Goal: Task Accomplishment & Management: Manage account settings

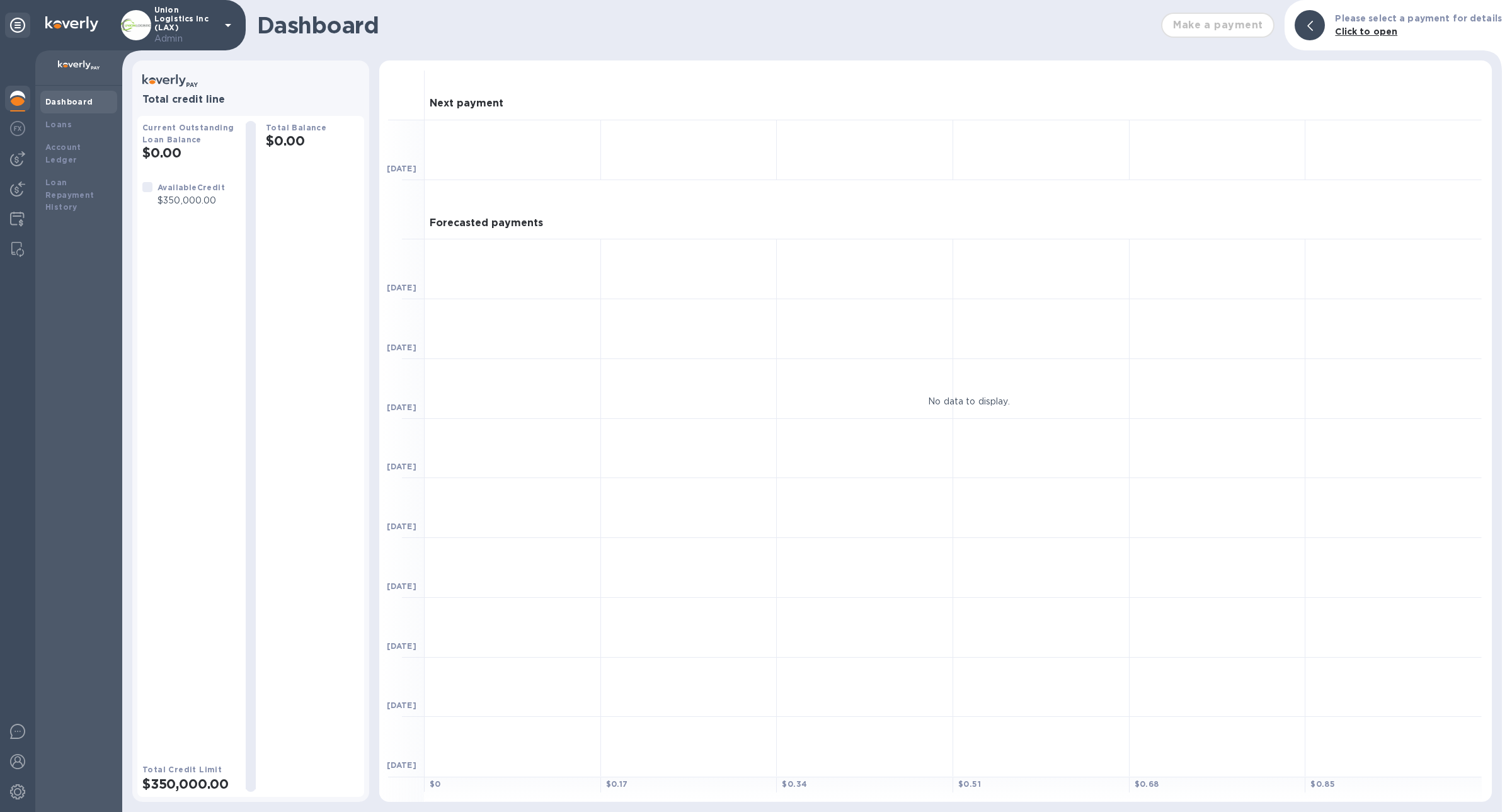
click at [193, 33] on p "Admin" at bounding box center [186, 39] width 63 height 13
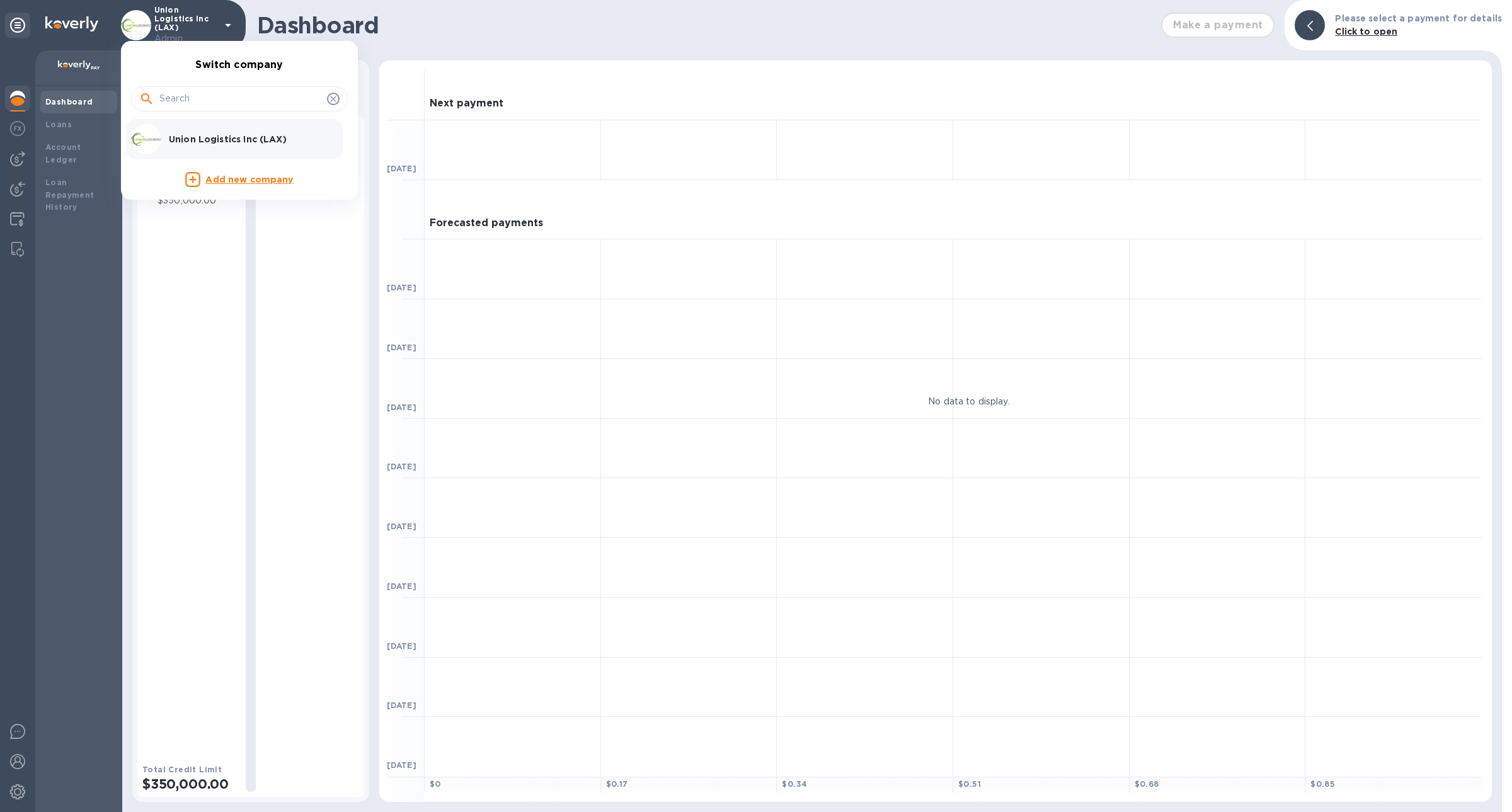
click at [21, 790] on div at bounding box center [756, 406] width 1512 height 812
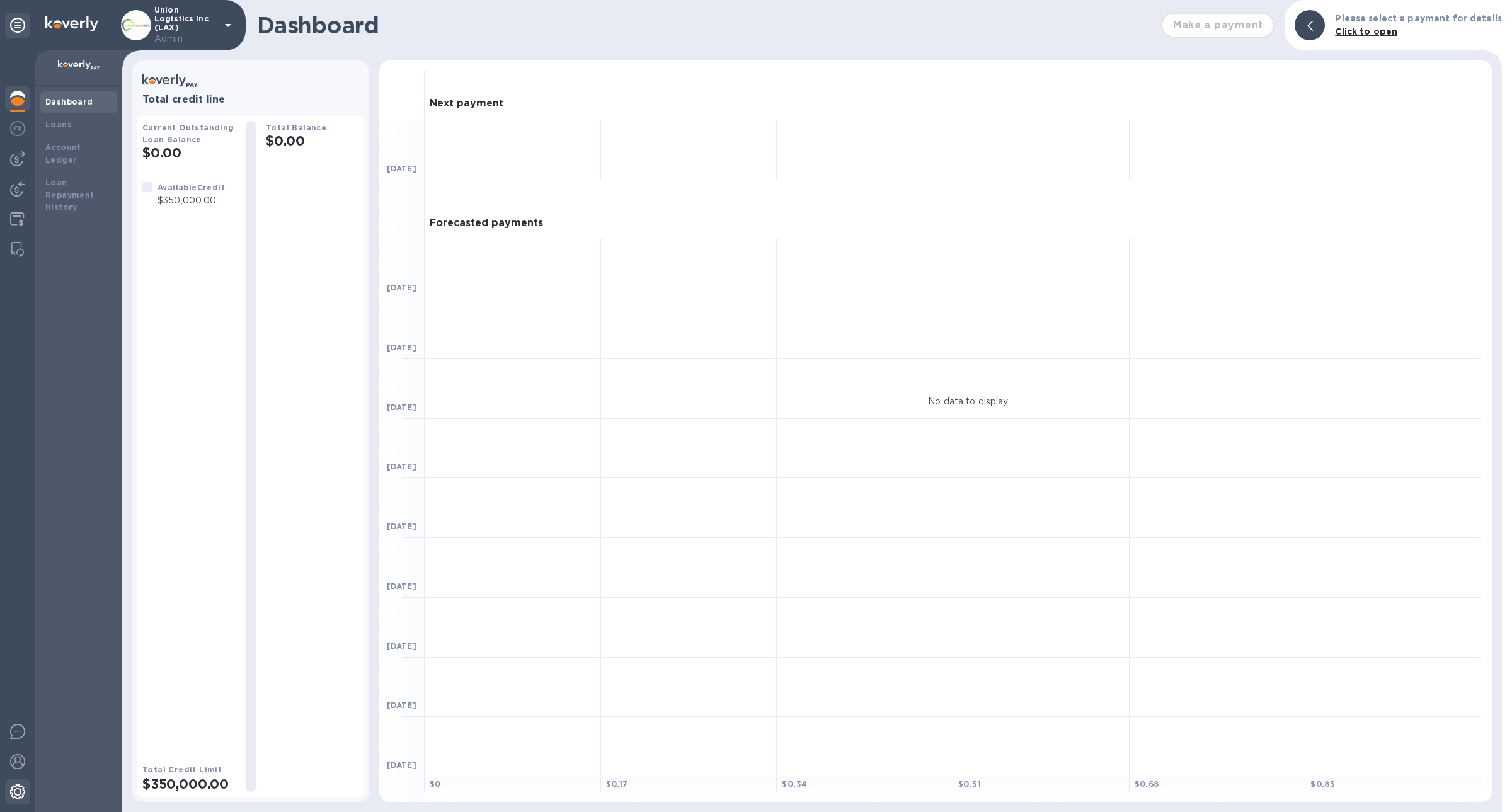
click at [15, 790] on img at bounding box center [18, 792] width 15 height 15
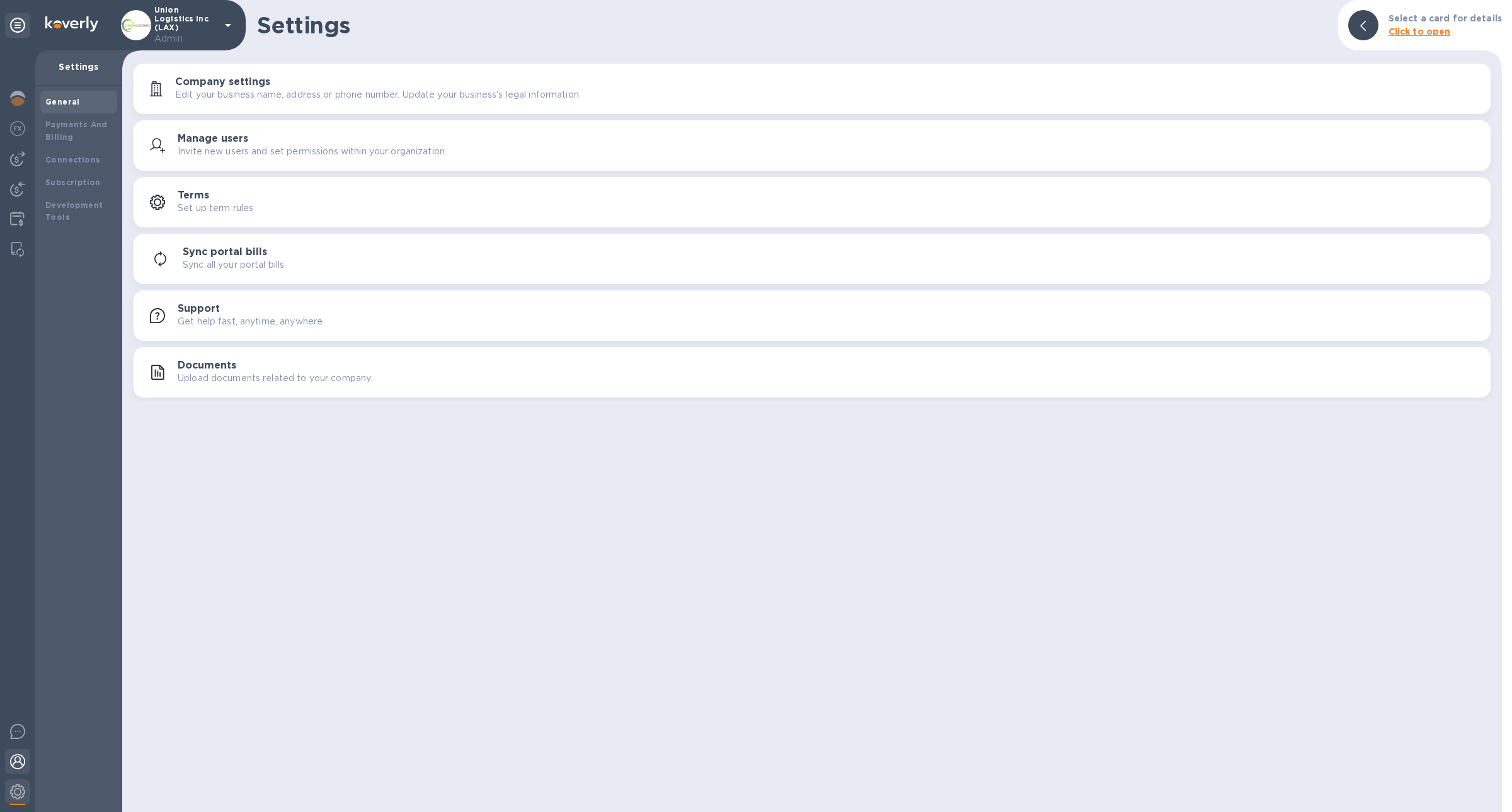
click at [24, 759] on img at bounding box center [18, 761] width 15 height 15
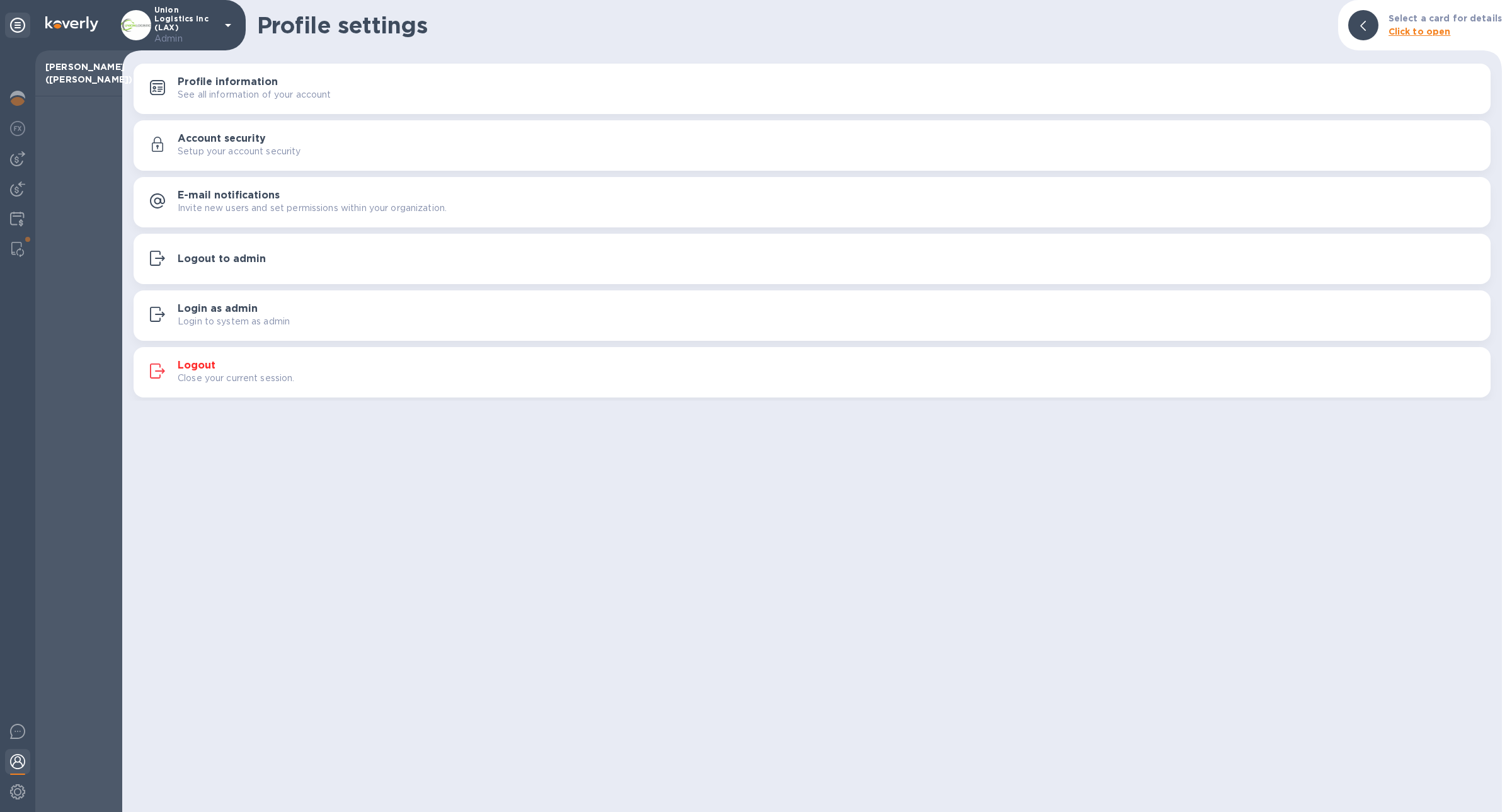
click at [246, 389] on button "Logout Close your current session." at bounding box center [812, 372] width 1357 height 51
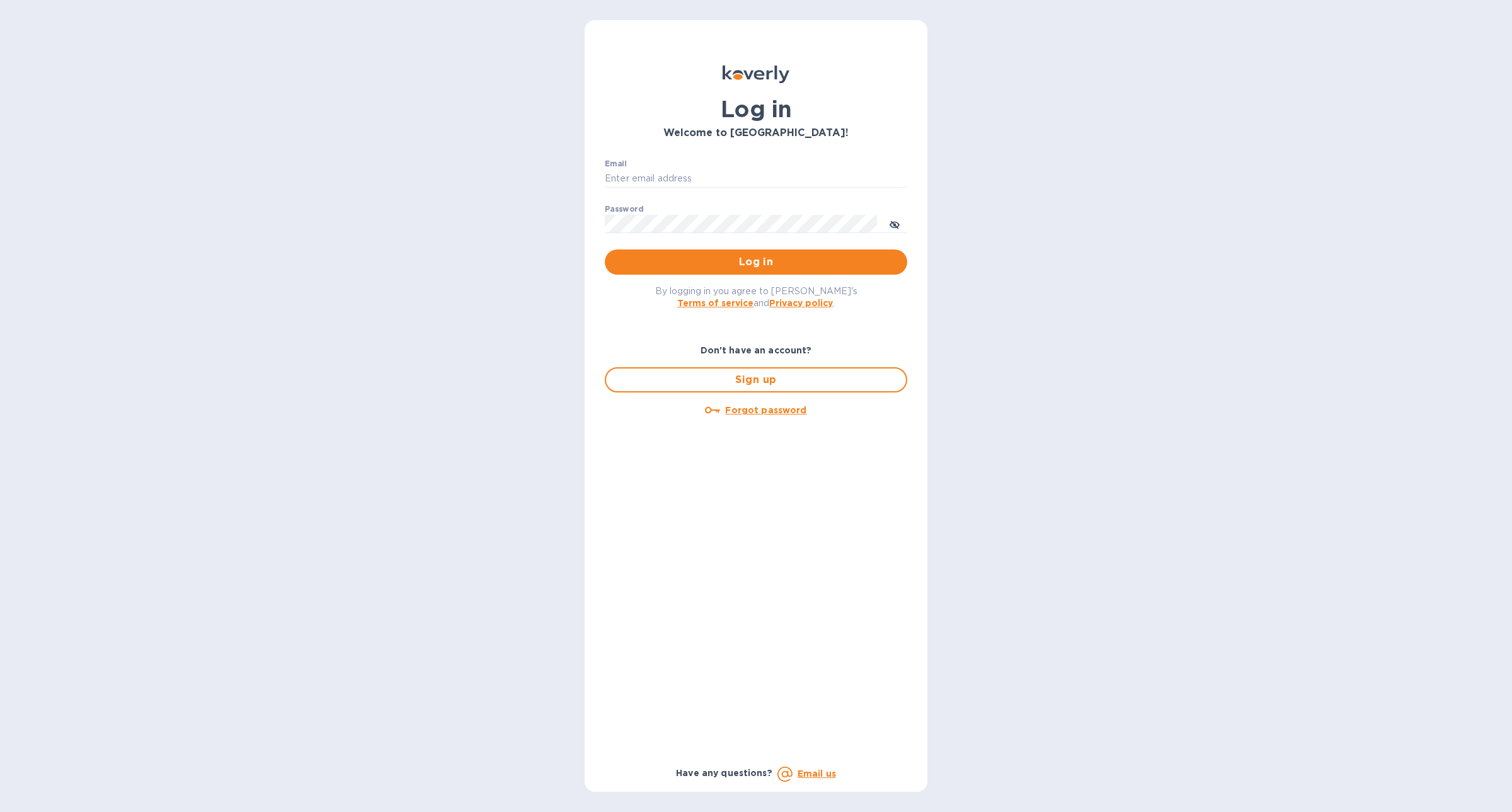
type input "[EMAIL_ADDRESS][PERSON_NAME][DOMAIN_NAME]"
click at [742, 178] on input "[EMAIL_ADDRESS][PERSON_NAME][DOMAIN_NAME]" at bounding box center [755, 179] width 303 height 19
type input "[PERSON_NAME][EMAIL_ADDRESS][DOMAIN_NAME]"
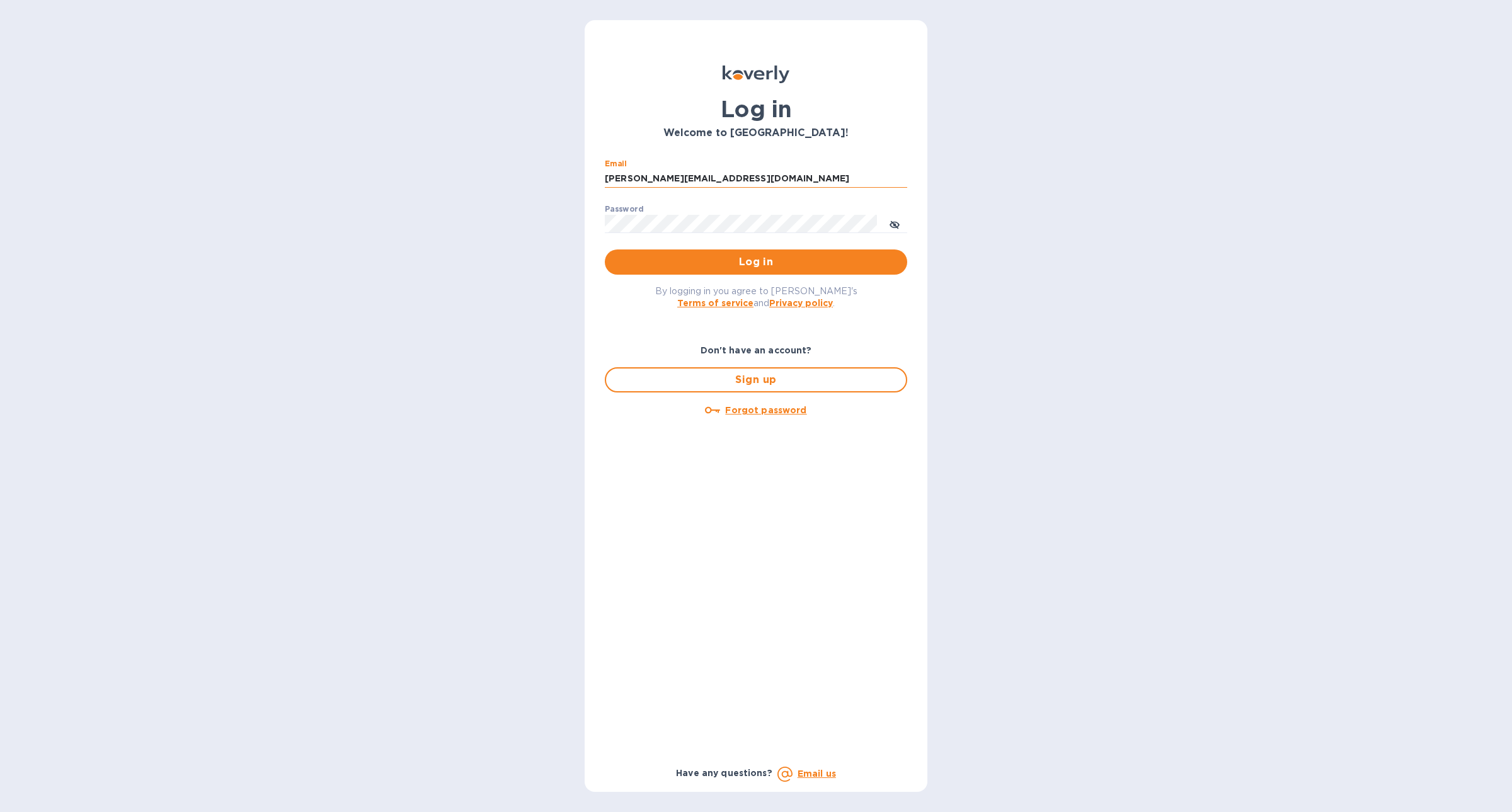
click at [604, 250] on button "Log in" at bounding box center [755, 262] width 303 height 25
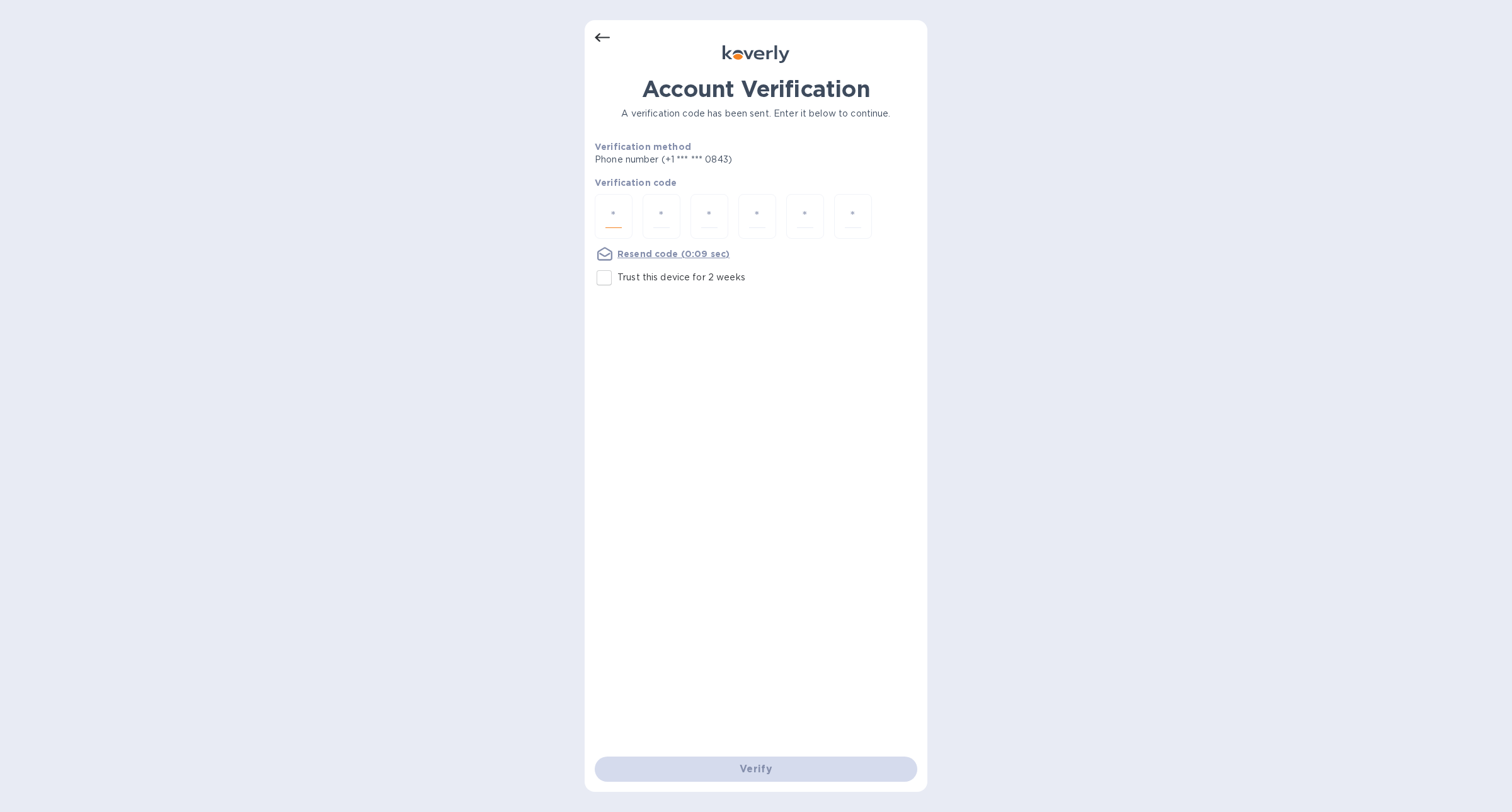
click at [614, 221] on input "number" at bounding box center [613, 216] width 16 height 23
type input "6"
type input "5"
type input "0"
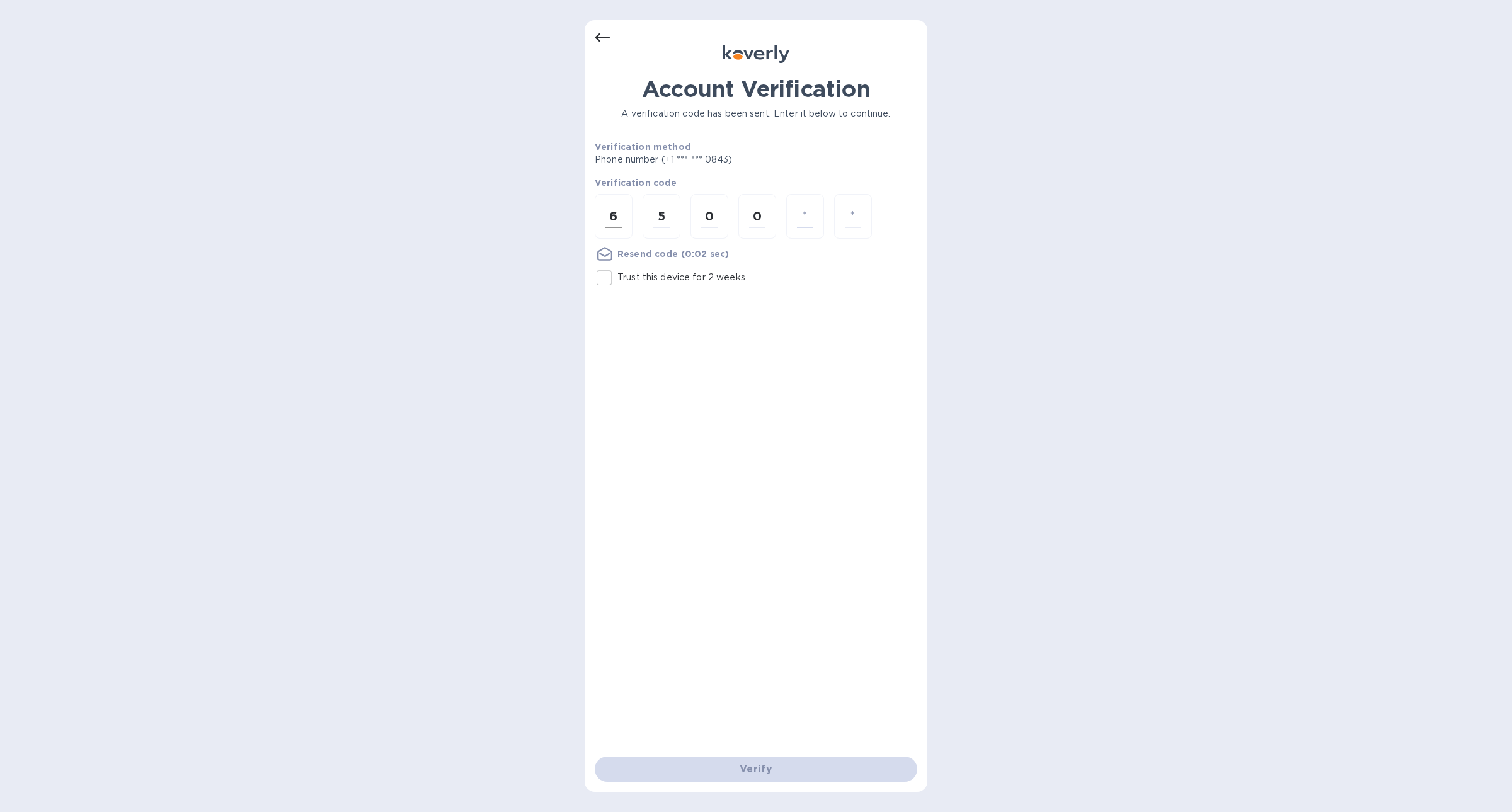
type input "9"
type input "7"
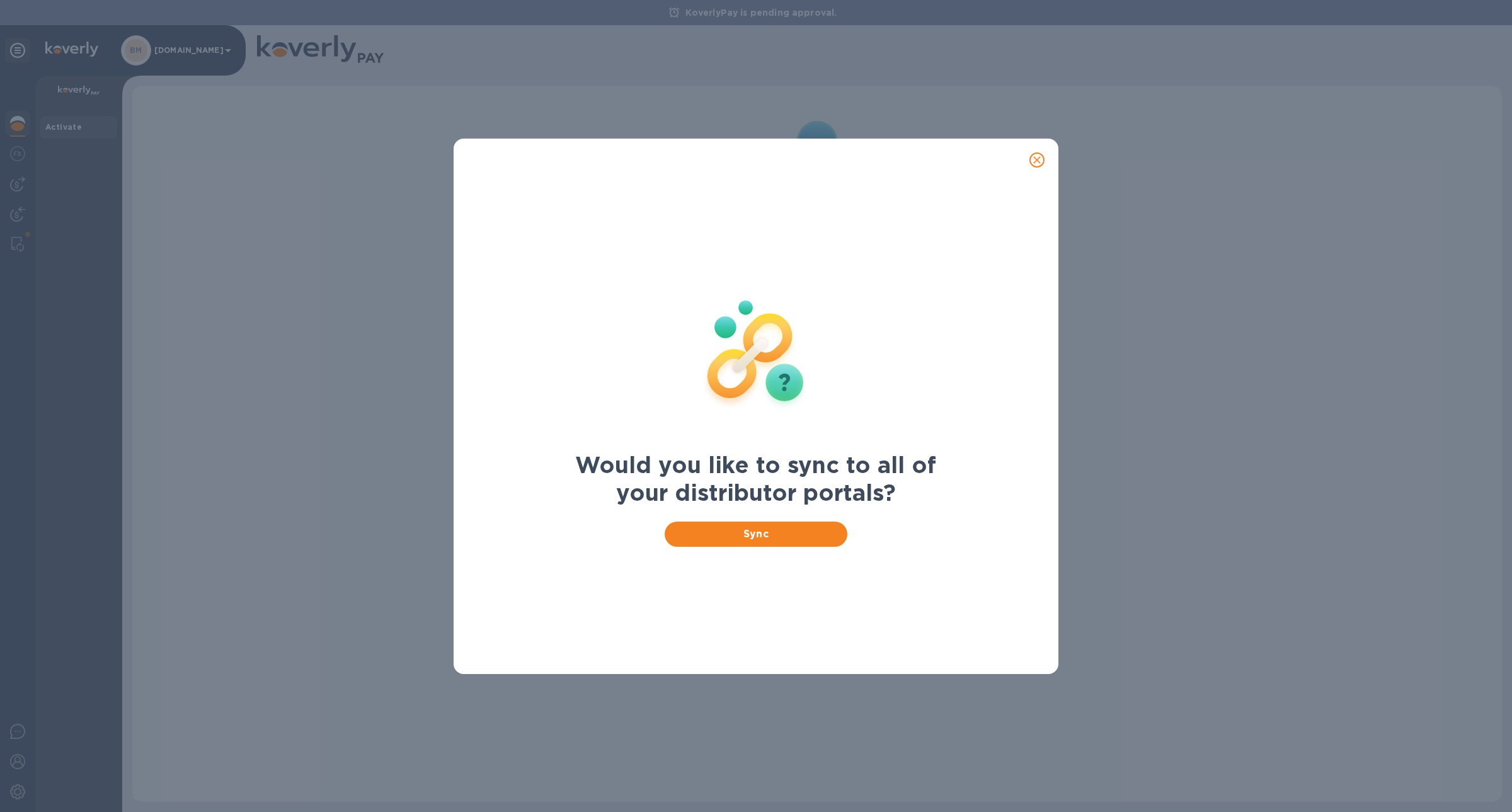
click at [1035, 160] on icon "close" at bounding box center [1037, 160] width 7 height 7
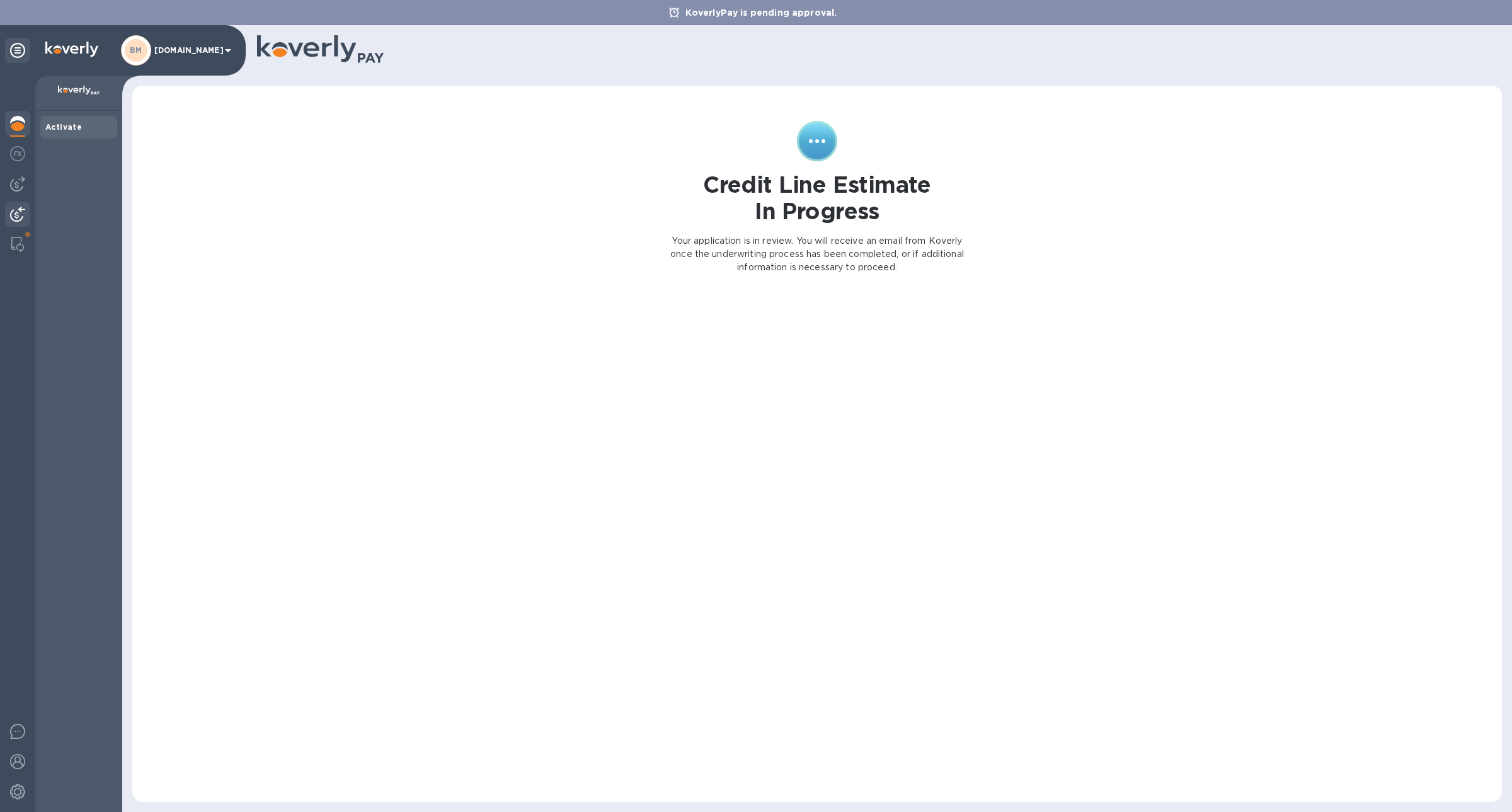
click at [23, 223] on div at bounding box center [18, 215] width 25 height 28
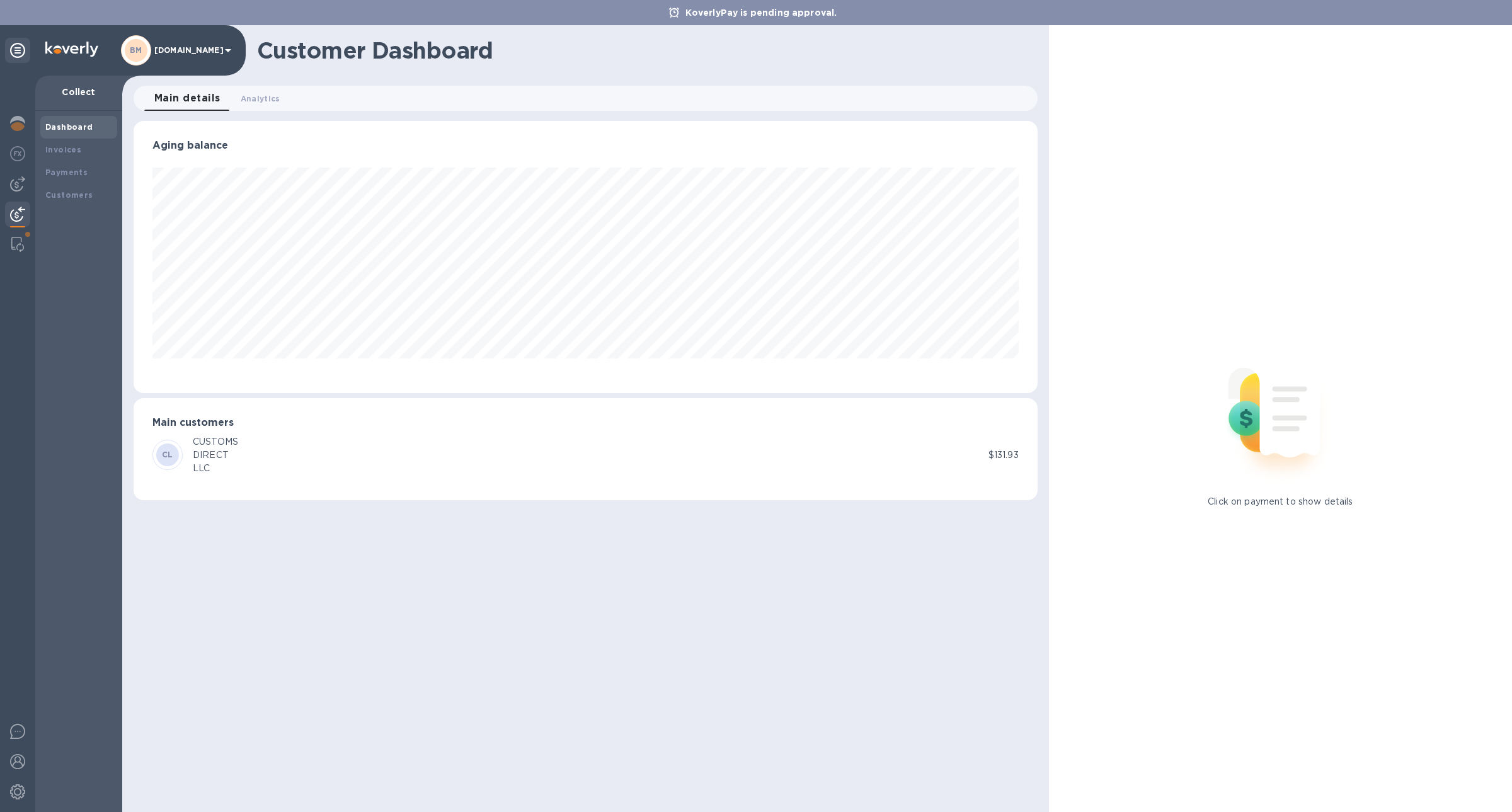
scroll to position [272, 903]
click at [83, 200] on div "Customers" at bounding box center [78, 195] width 67 height 12
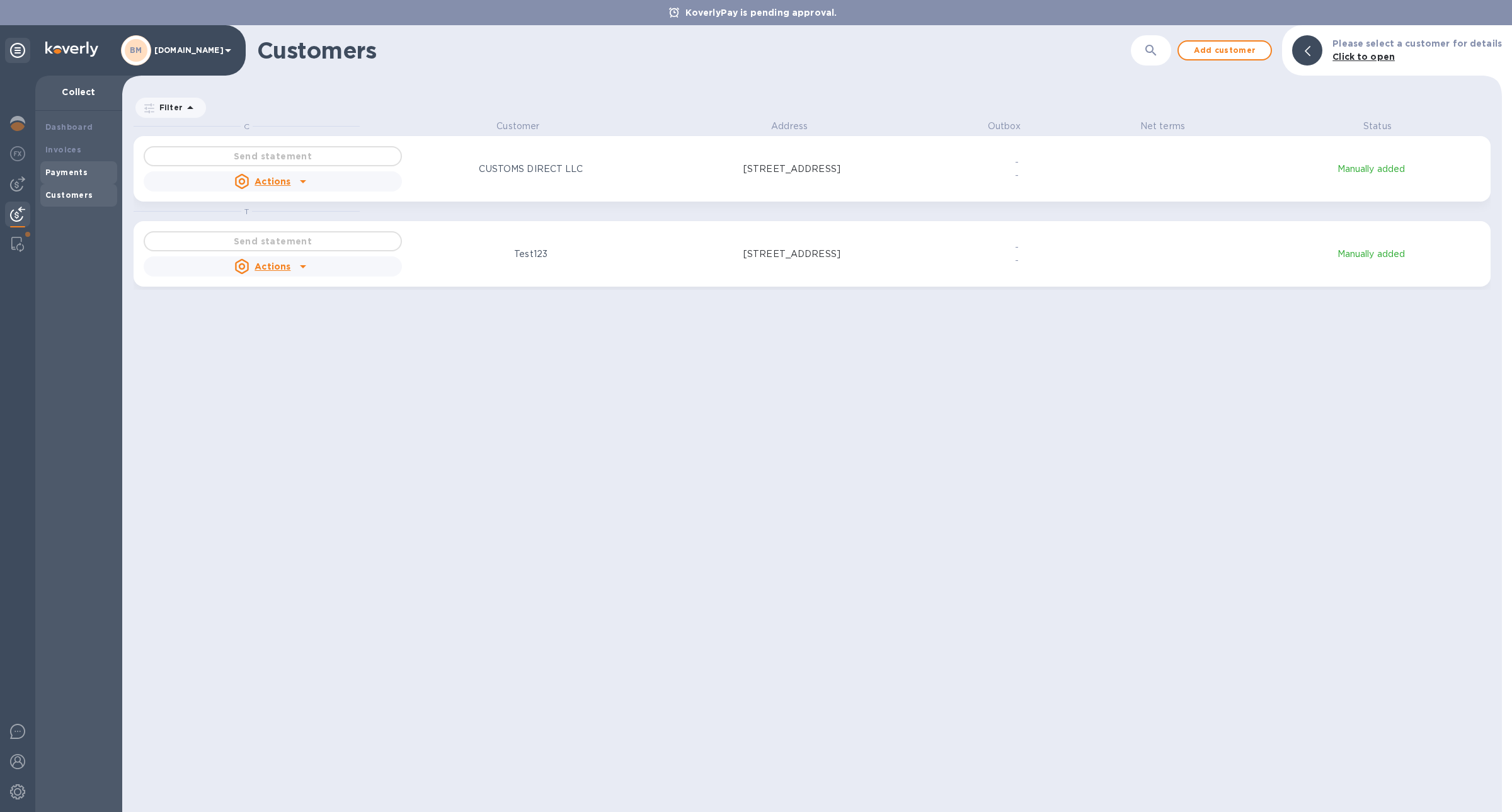
click at [81, 172] on b "Payments" at bounding box center [67, 172] width 42 height 10
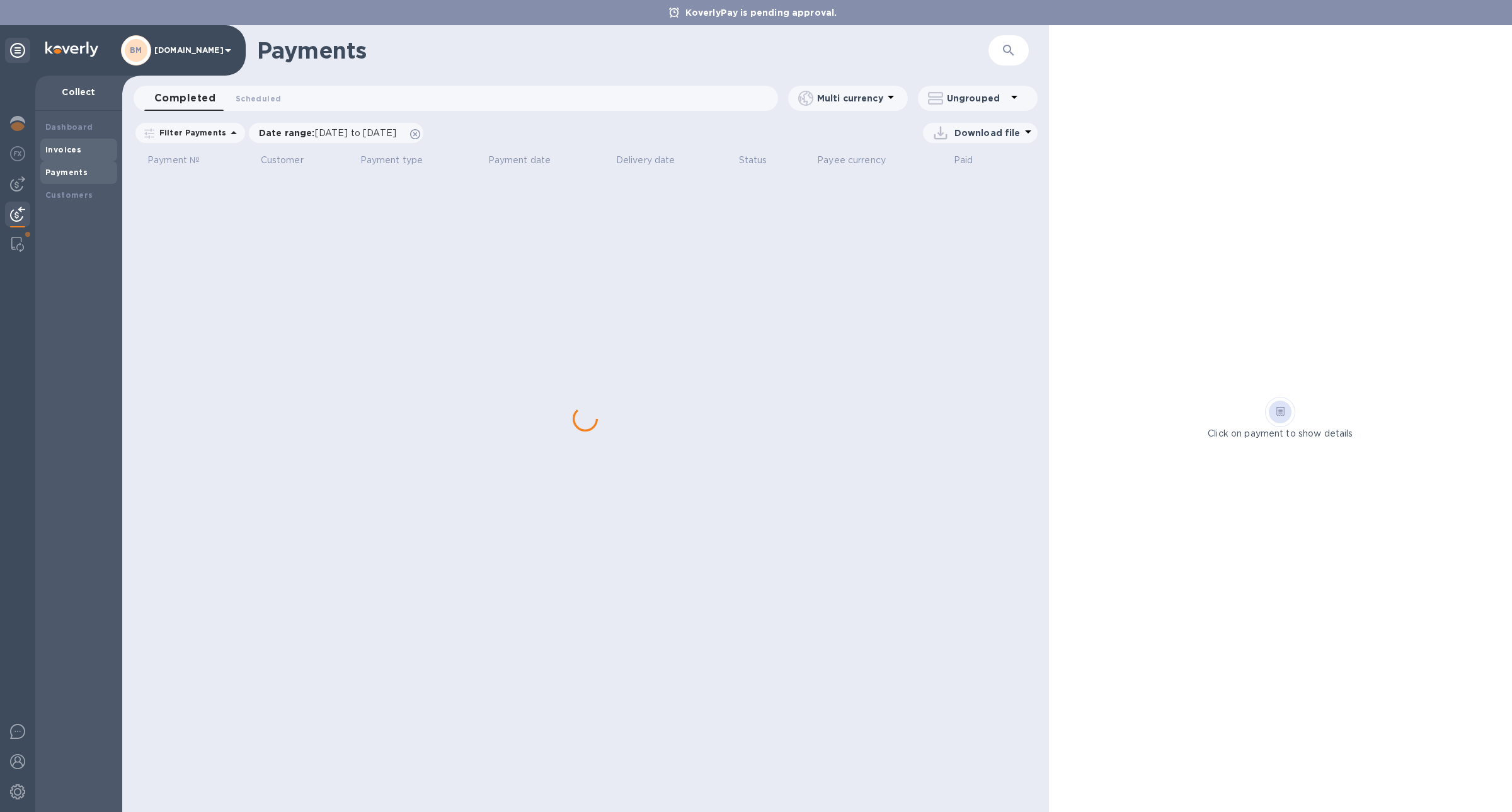
click at [81, 154] on div "Invoices" at bounding box center [78, 150] width 67 height 12
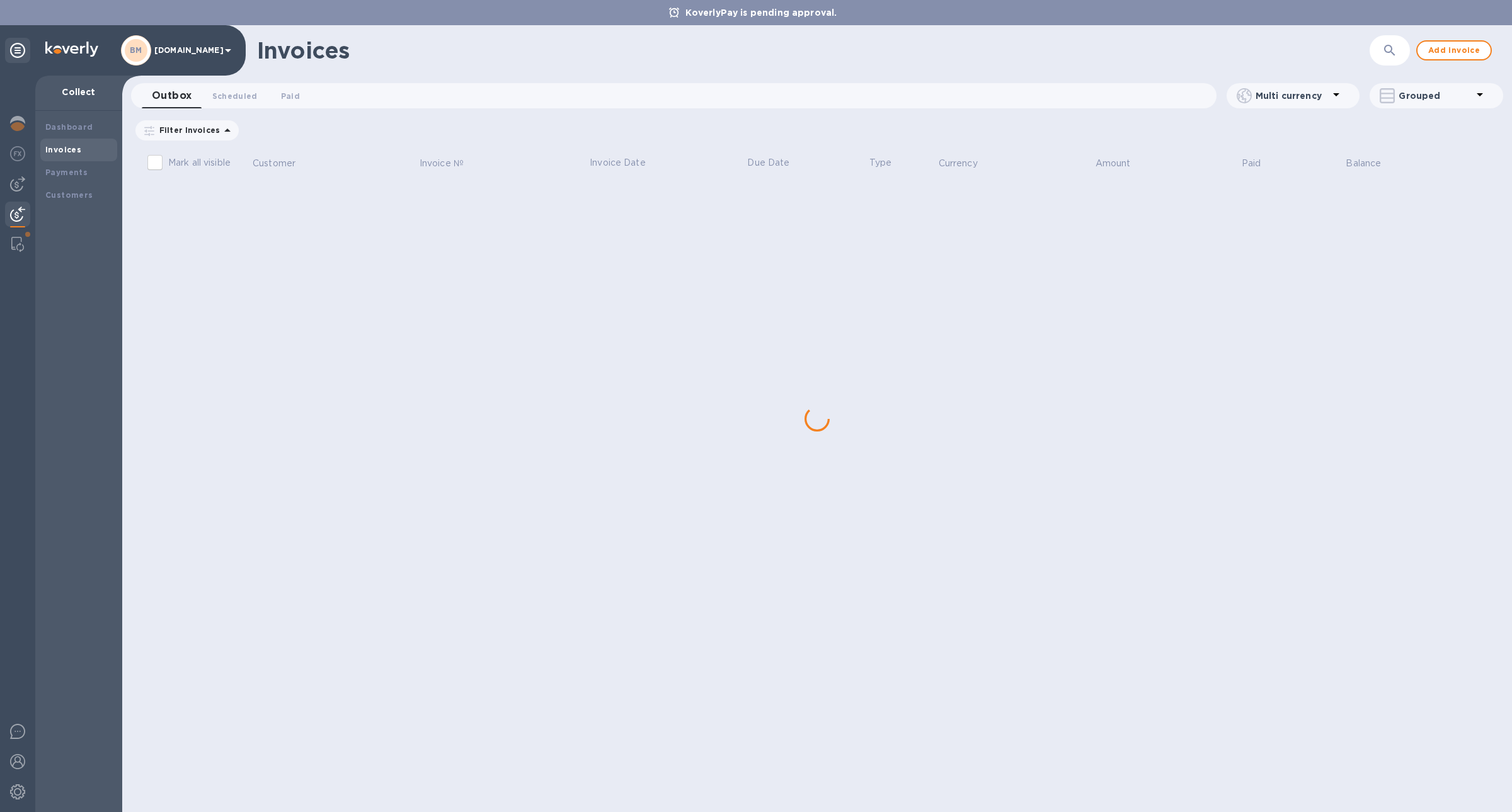
checkbox input "true"
